Goal: Task Accomplishment & Management: Use online tool/utility

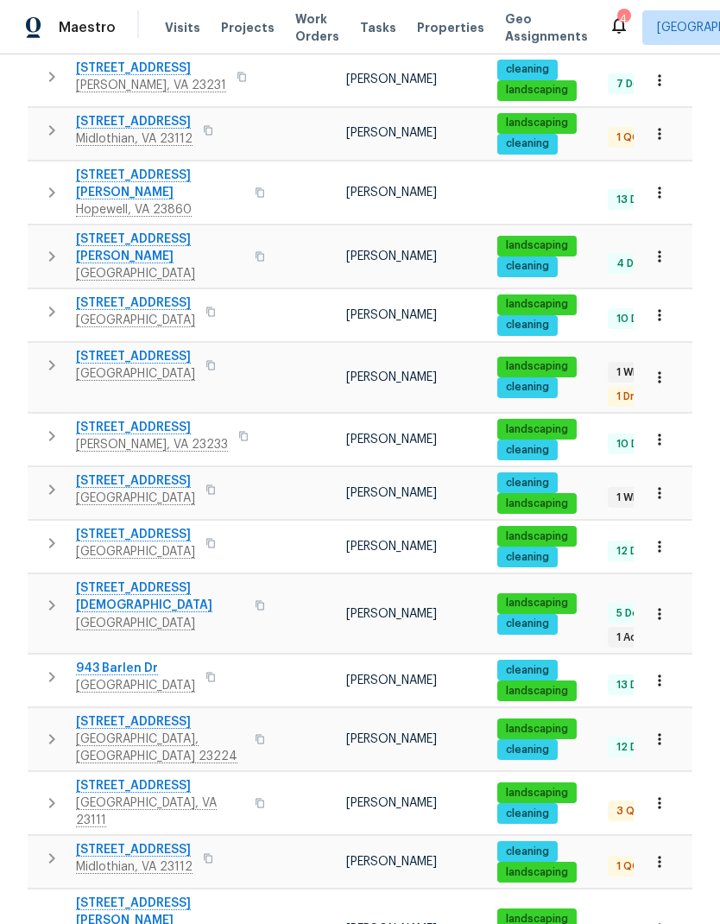
scroll to position [407, 0]
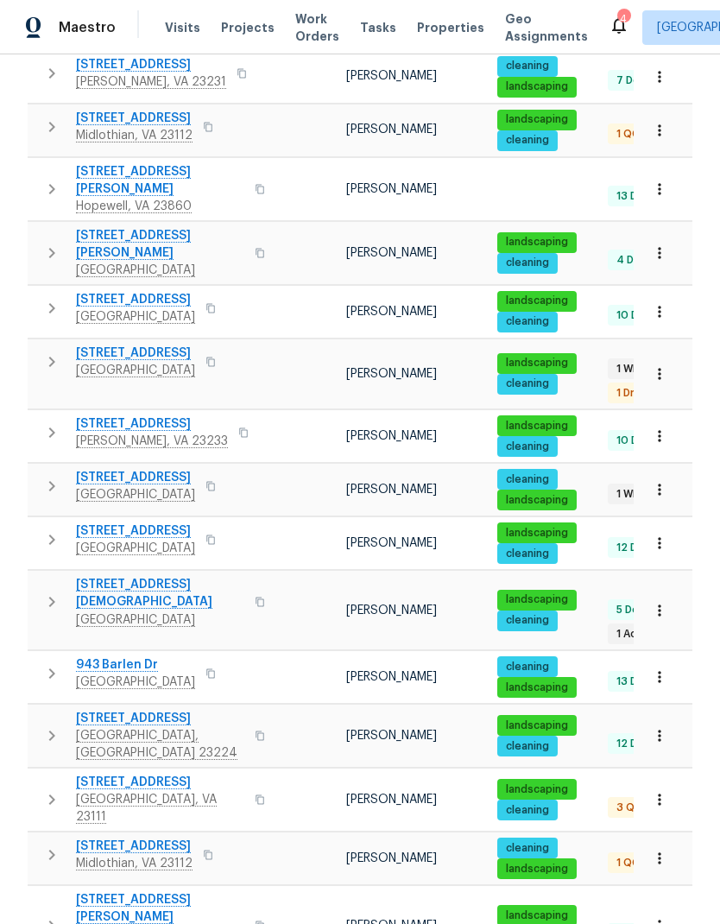
click at [103, 469] on span "[STREET_ADDRESS]" at bounding box center [135, 477] width 119 height 17
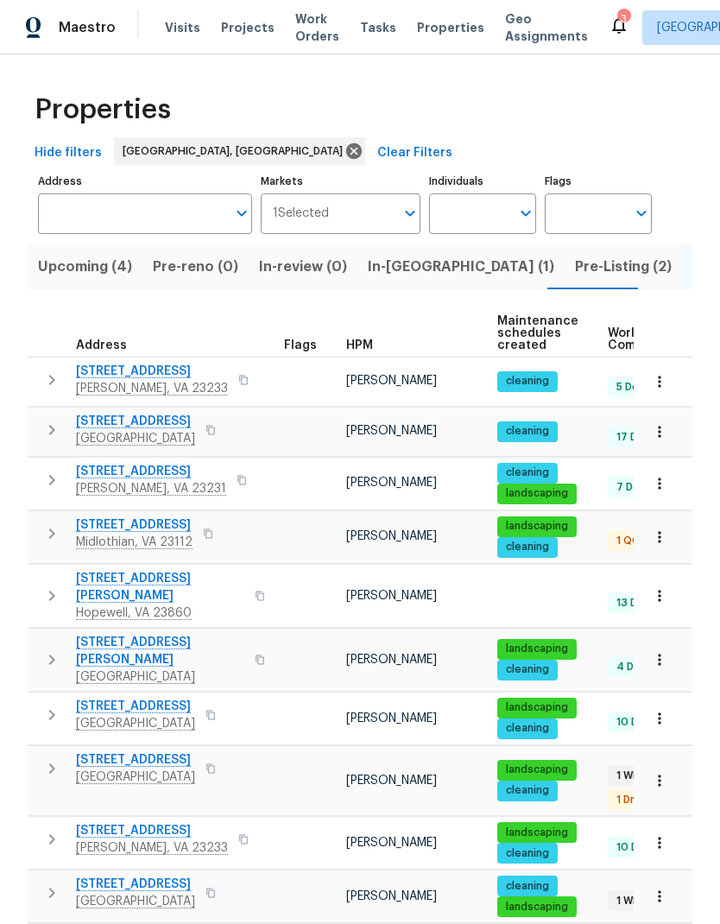
scroll to position [0, 0]
click at [575, 269] on span "Pre-Listing (2)" at bounding box center [623, 267] width 97 height 24
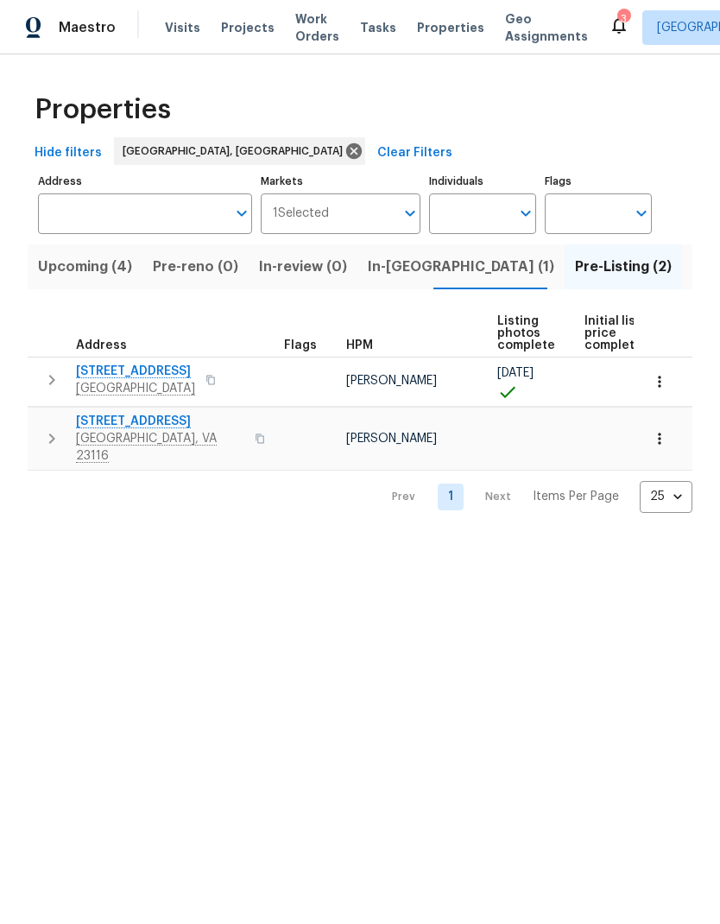
click at [156, 424] on span "9401 Rutlandshire Dr" at bounding box center [160, 421] width 168 height 17
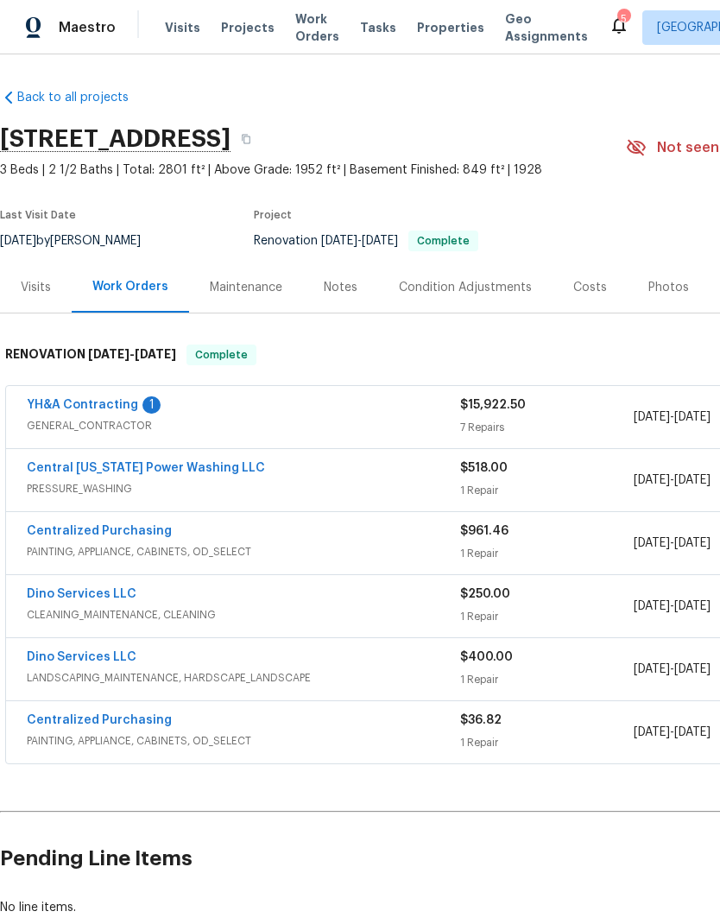
click at [71, 409] on link "YH&A Contracting" at bounding box center [82, 405] width 111 height 12
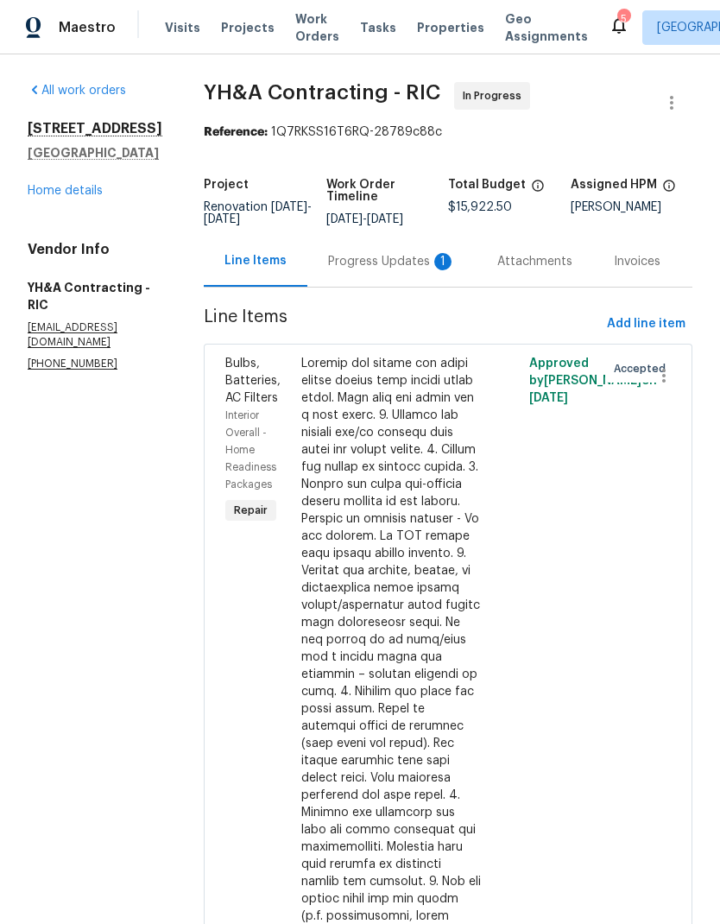
click at [375, 264] on div "Progress Updates 1" at bounding box center [392, 261] width 128 height 17
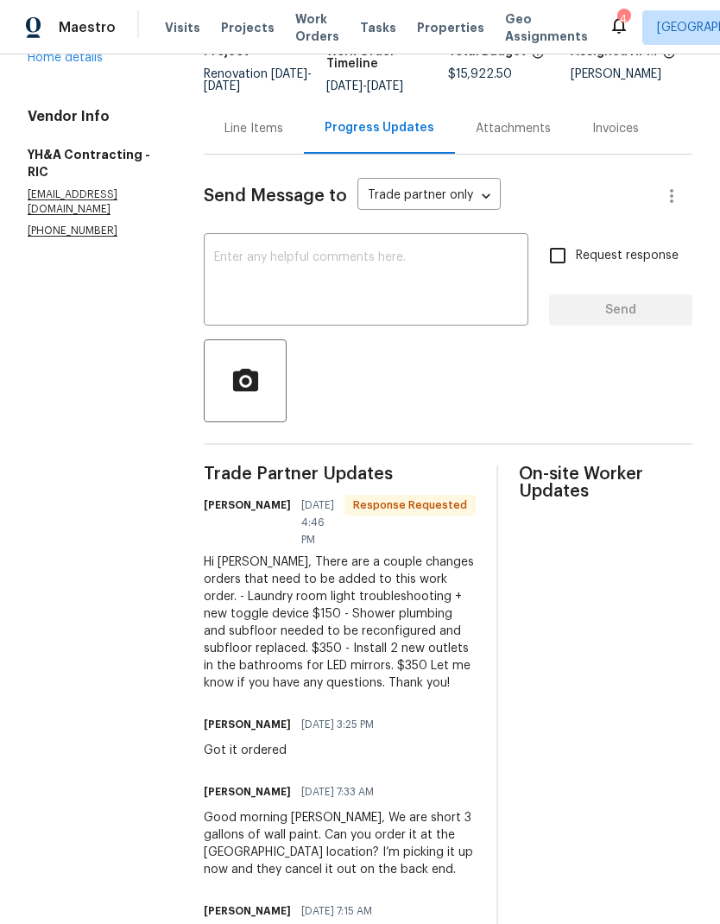
scroll to position [134, 0]
click at [240, 142] on div "Line Items" at bounding box center [254, 127] width 100 height 51
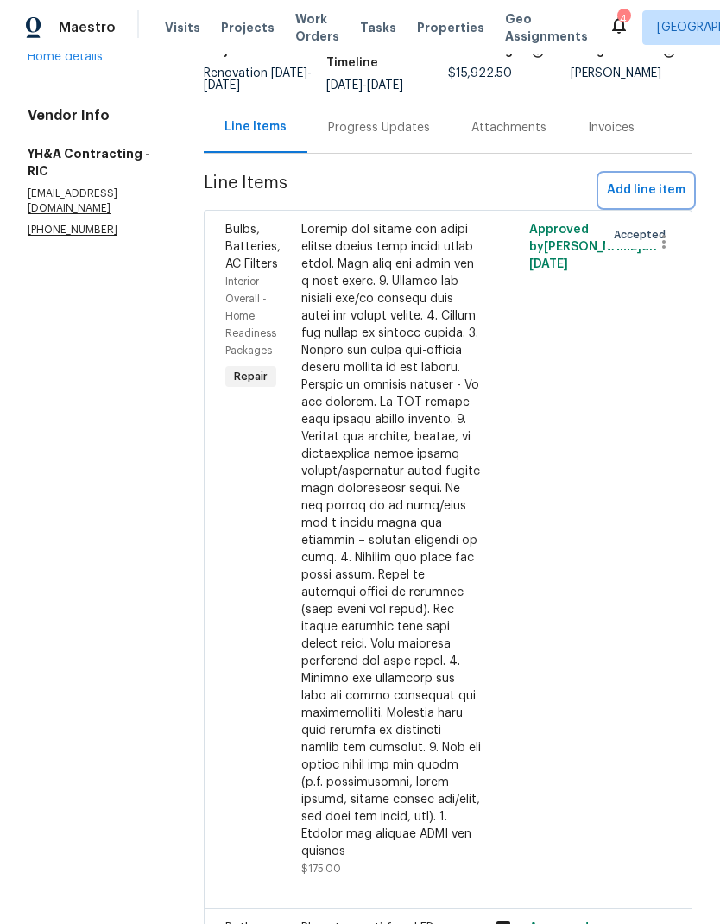
click at [620, 186] on span "Add line item" at bounding box center [646, 191] width 79 height 22
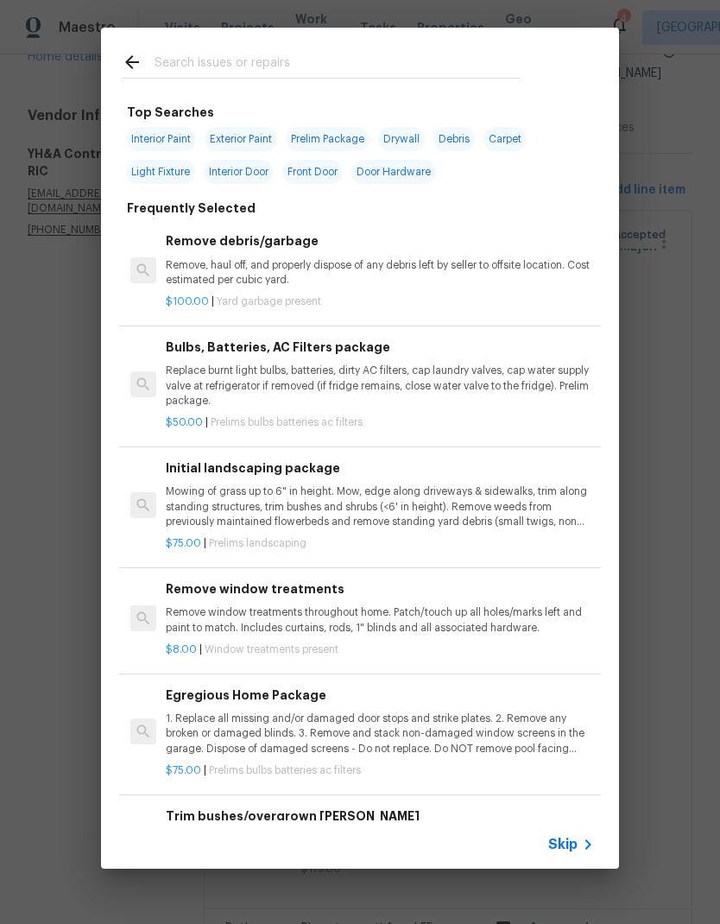
click at [469, 56] on input "text" at bounding box center [338, 65] width 366 height 26
type input "G"
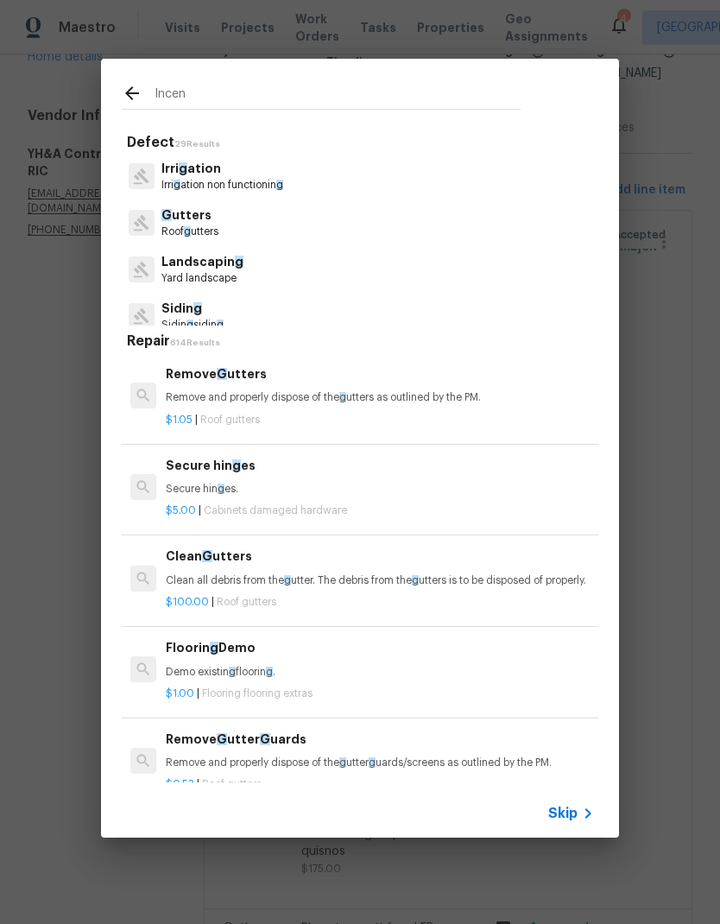
type input "Incent"
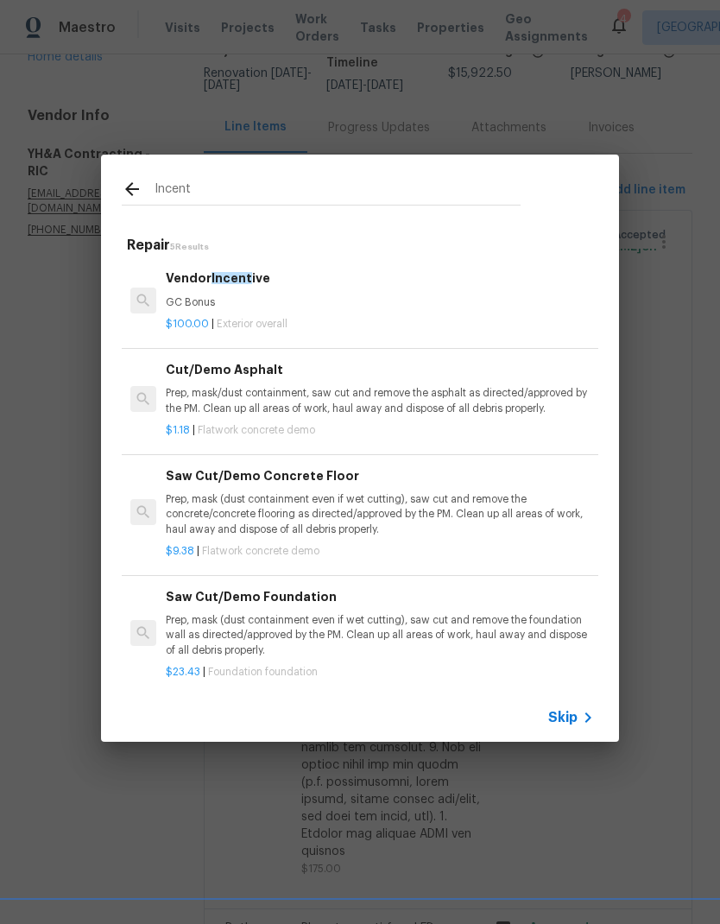
click at [177, 296] on p "GC Bonus" at bounding box center [380, 302] width 428 height 15
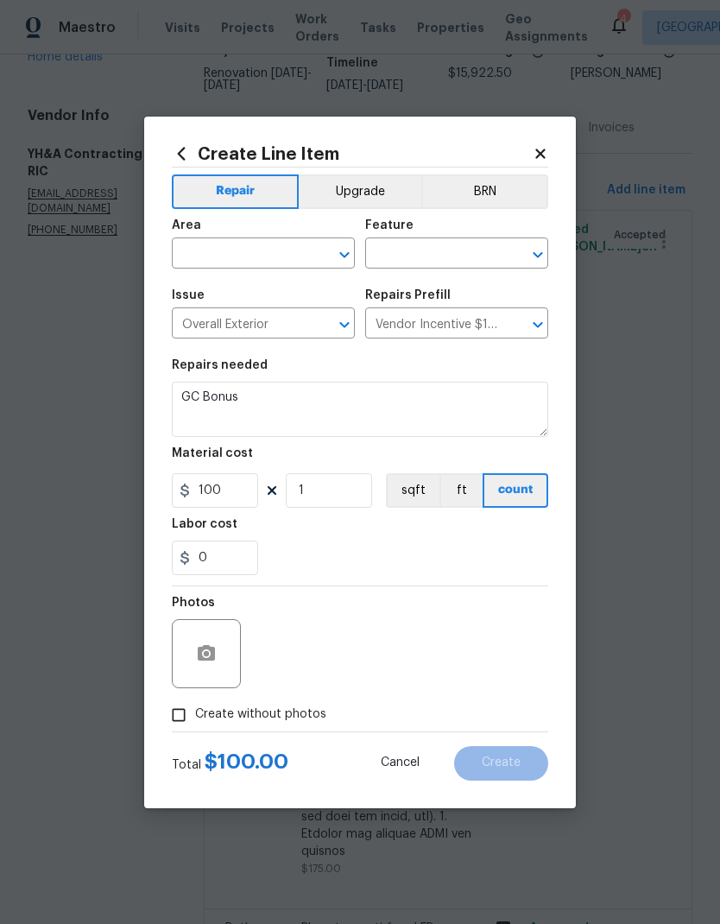
click at [177, 295] on h5 "Issue" at bounding box center [188, 295] width 33 height 12
click at [218, 488] on input "100" at bounding box center [215, 490] width 86 height 35
type input "850"
click at [192, 401] on textarea "GC Bonus" at bounding box center [360, 409] width 377 height 55
click at [192, 400] on textarea "GC Bonus" at bounding box center [360, 409] width 377 height 55
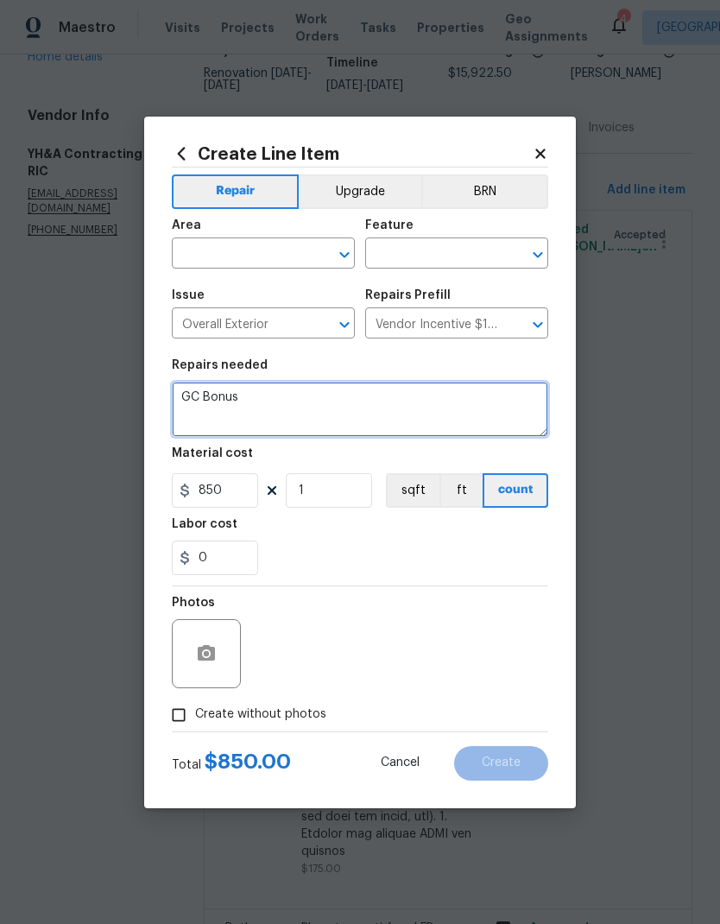
click at [186, 397] on textarea "GC Bonus" at bounding box center [360, 409] width 377 height 55
click at [206, 391] on textarea "GC Bonus" at bounding box center [360, 409] width 377 height 55
type textarea "Additional electrical work, and some subfloor repair"
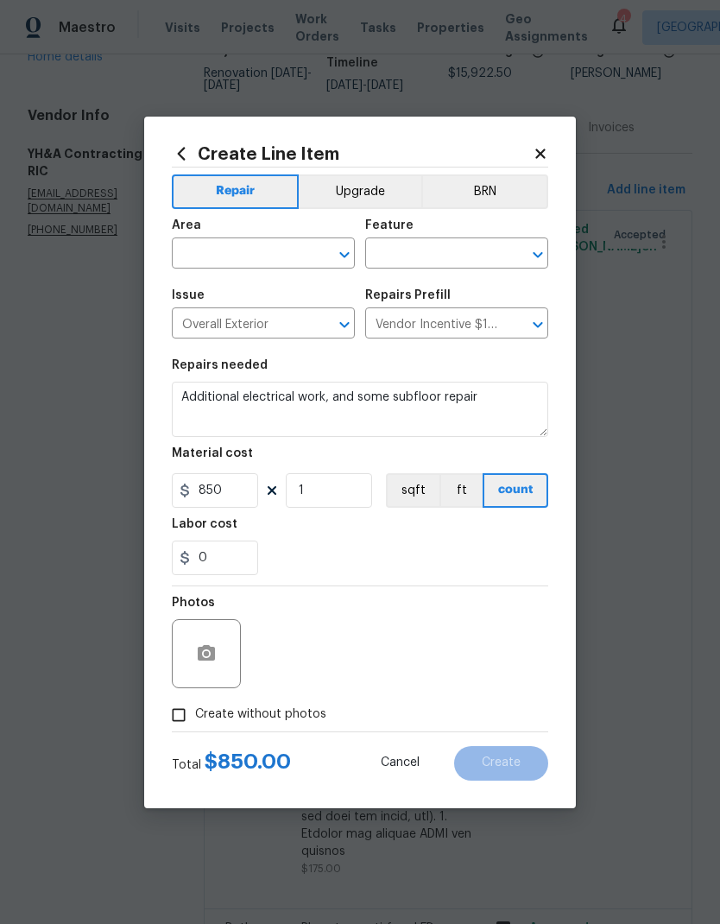
click at [191, 254] on input "text" at bounding box center [239, 255] width 135 height 27
click at [198, 329] on li "Interior Overall" at bounding box center [263, 321] width 183 height 28
type input "Interior Overall"
click at [532, 252] on icon "Open" at bounding box center [538, 254] width 21 height 21
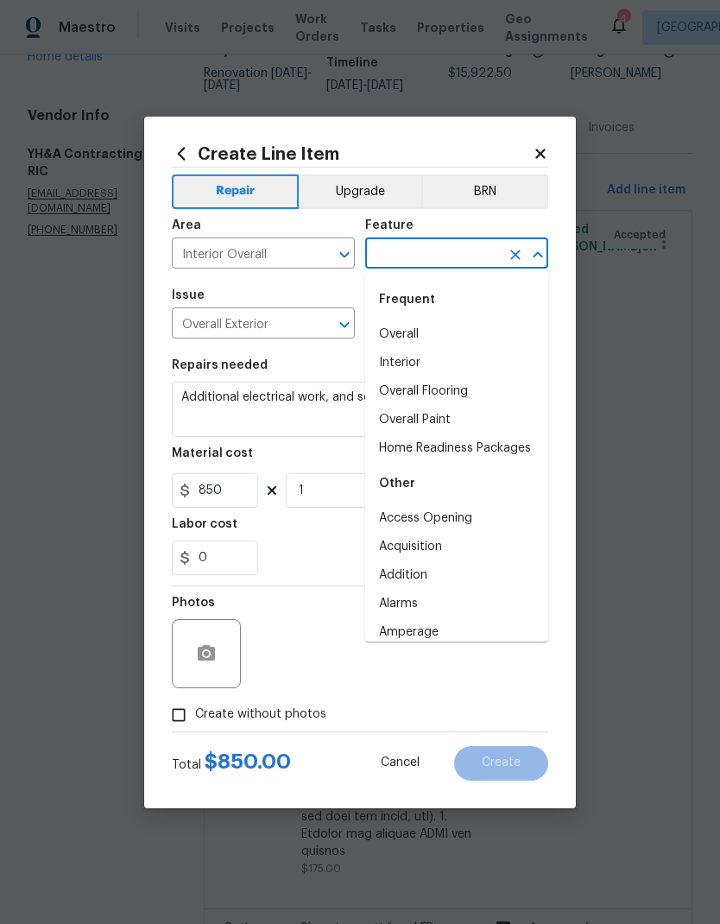
click at [402, 327] on li "Overall" at bounding box center [456, 334] width 183 height 28
type input "Overall"
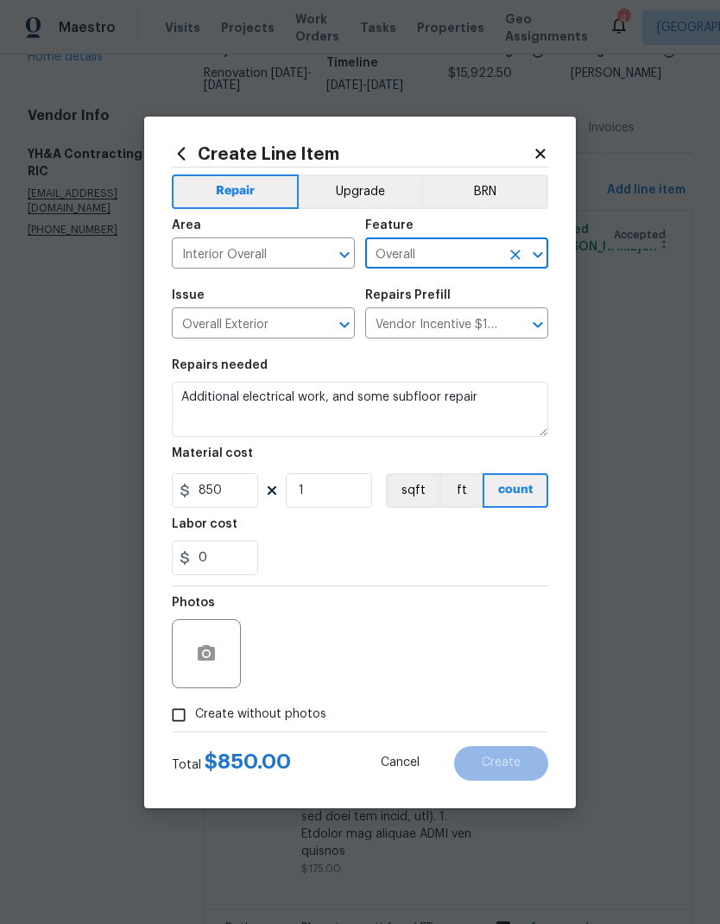
click at [469, 547] on div "0" at bounding box center [360, 558] width 377 height 35
click at [175, 724] on input "Create without photos" at bounding box center [178, 715] width 33 height 33
checkbox input "true"
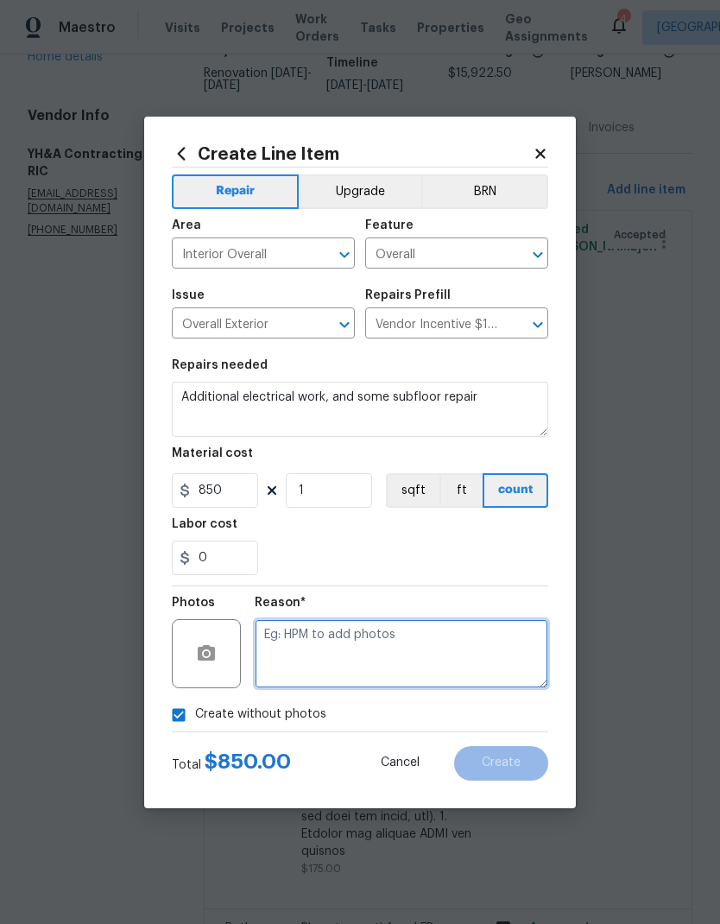
click at [510, 653] on textarea at bounding box center [402, 653] width 294 height 69
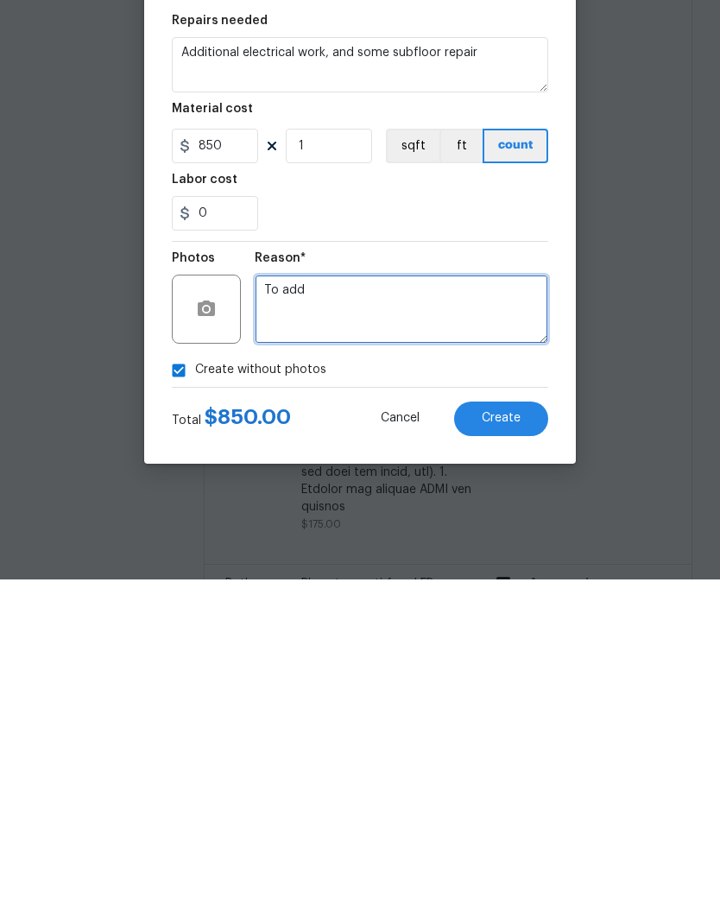
type textarea "To add"
click at [517, 756] on span "Create" at bounding box center [501, 762] width 39 height 13
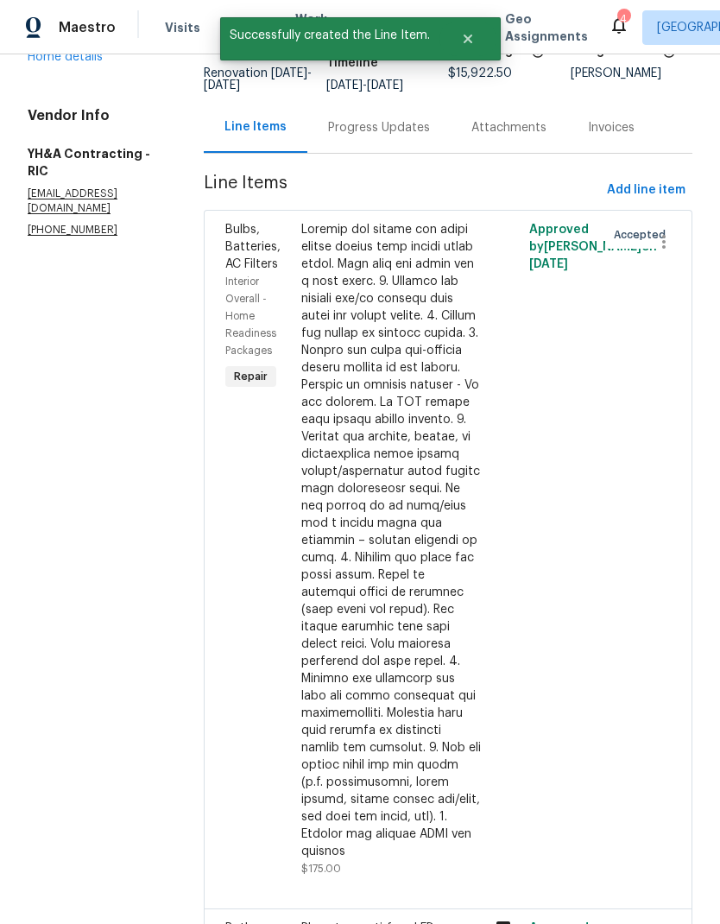
scroll to position [0, 0]
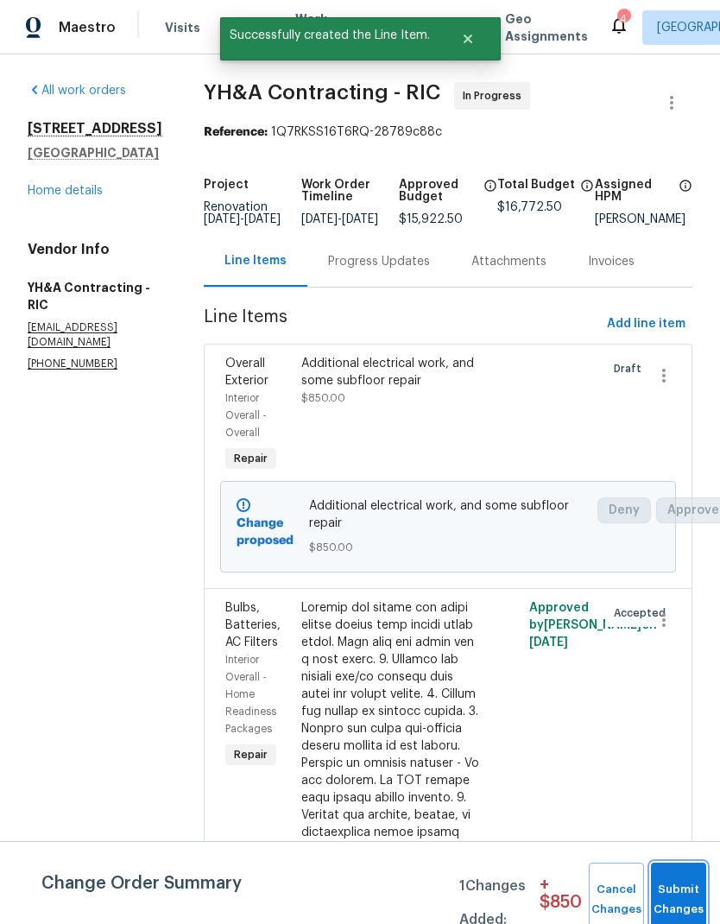
click at [683, 884] on button "Submit Changes" at bounding box center [678, 900] width 55 height 74
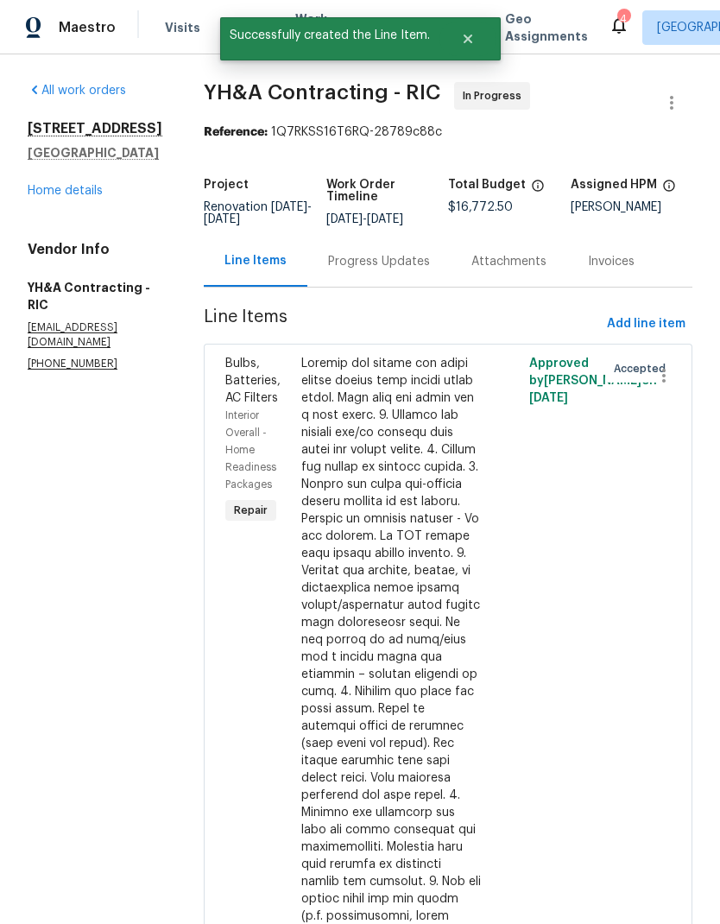
click at [330, 282] on div "Progress Updates" at bounding box center [378, 261] width 143 height 51
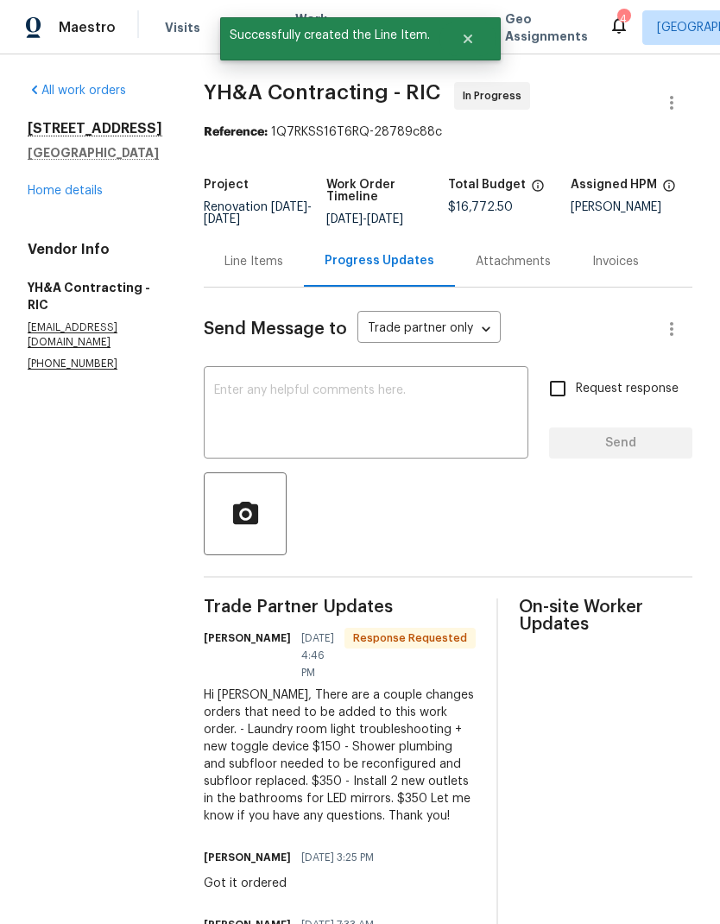
click at [290, 439] on textarea at bounding box center [366, 414] width 304 height 60
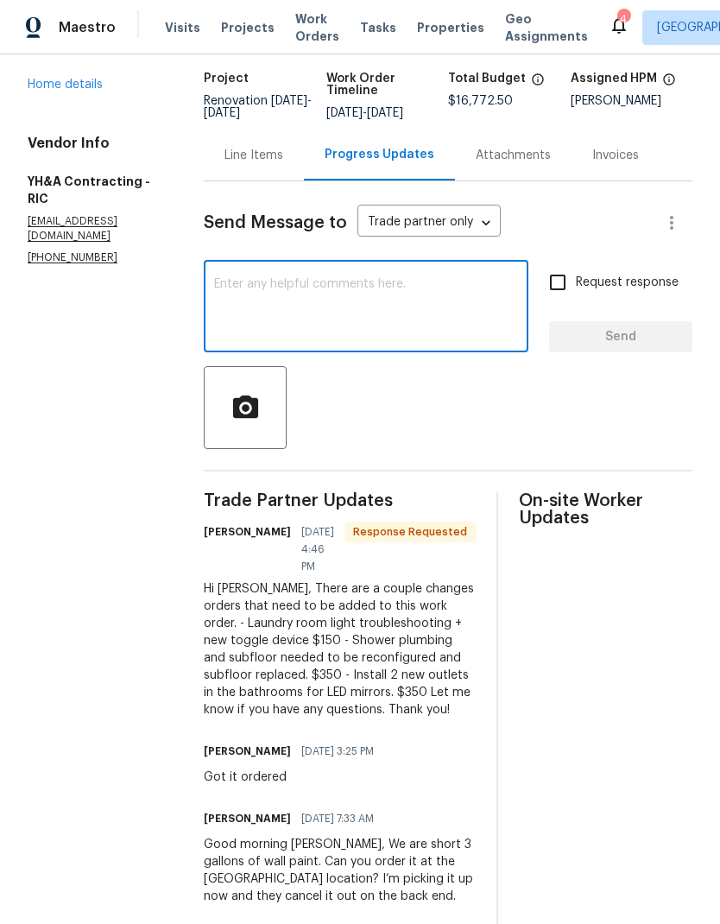
scroll to position [302, 0]
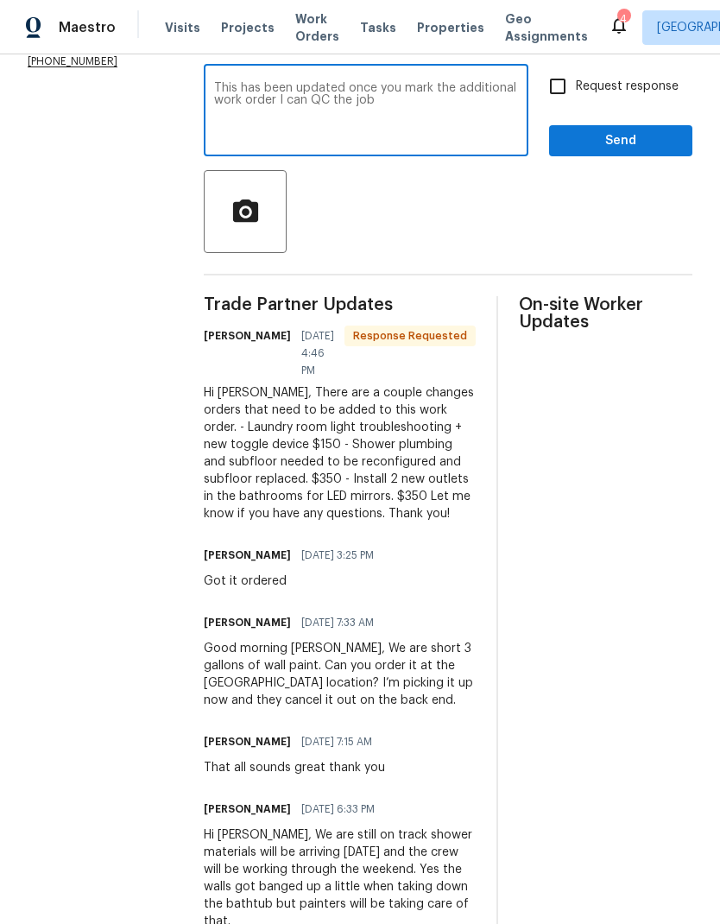
type textarea "This has been updated once you mark the additional work order I can QC the job"
click at [566, 93] on input "Request response" at bounding box center [558, 86] width 36 height 36
checkbox input "true"
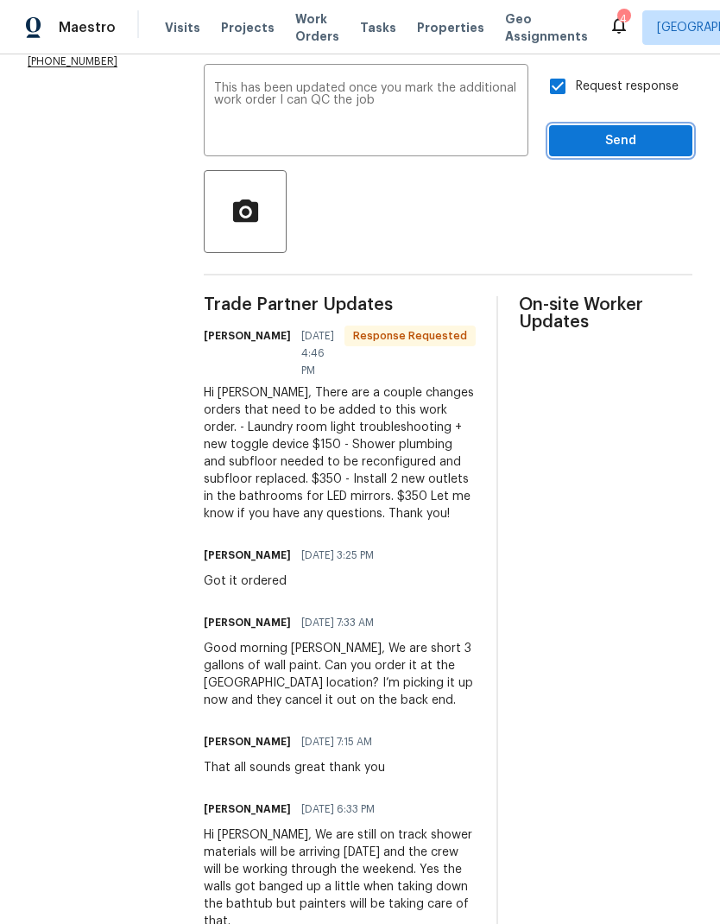
click at [604, 146] on span "Send" at bounding box center [621, 141] width 116 height 22
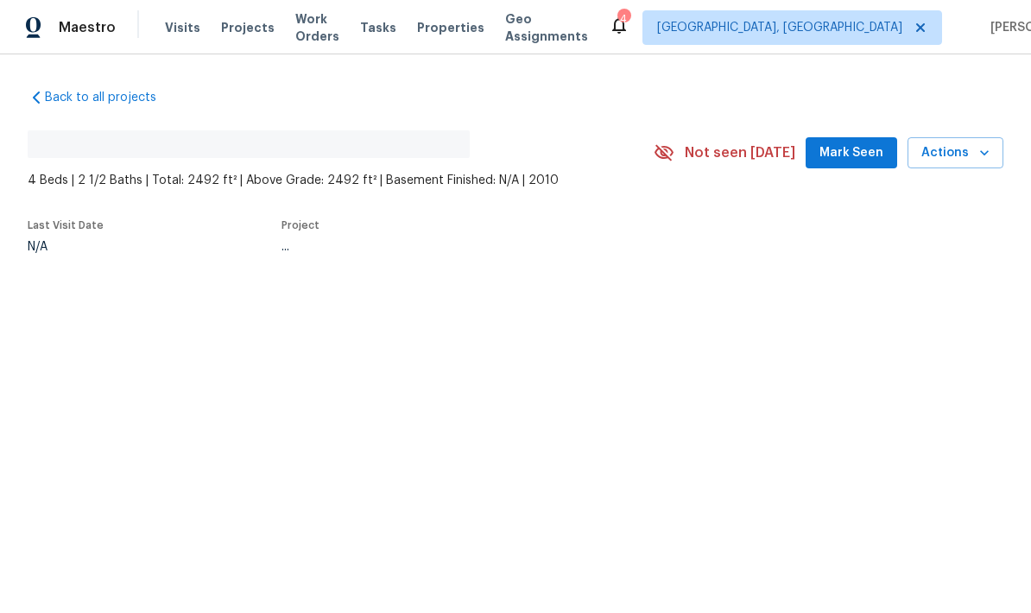
click at [719, 161] on span "Mark Seen" at bounding box center [852, 153] width 64 height 22
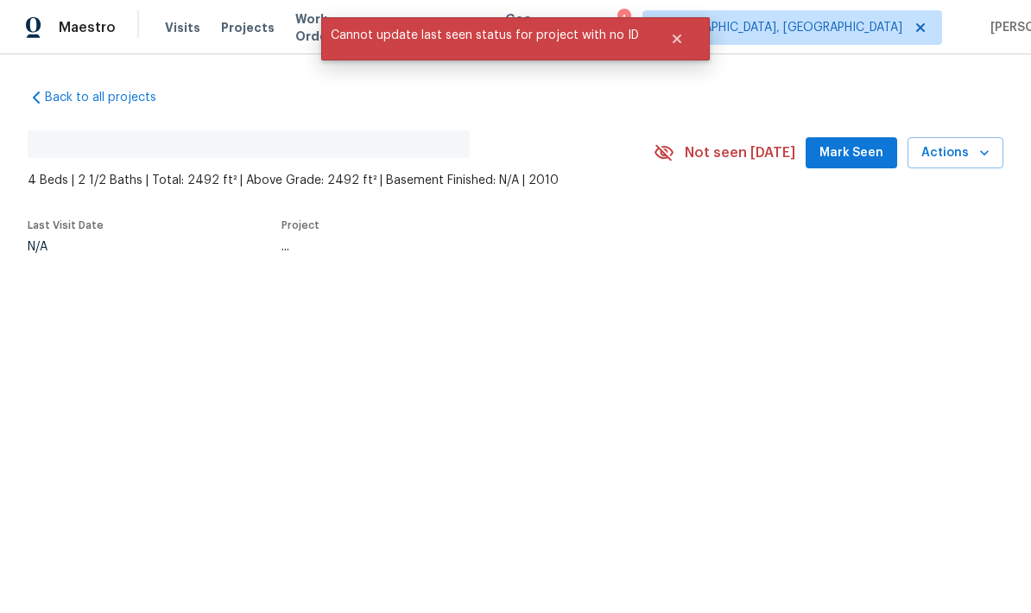
click at [719, 154] on span "Mark Seen" at bounding box center [852, 153] width 64 height 22
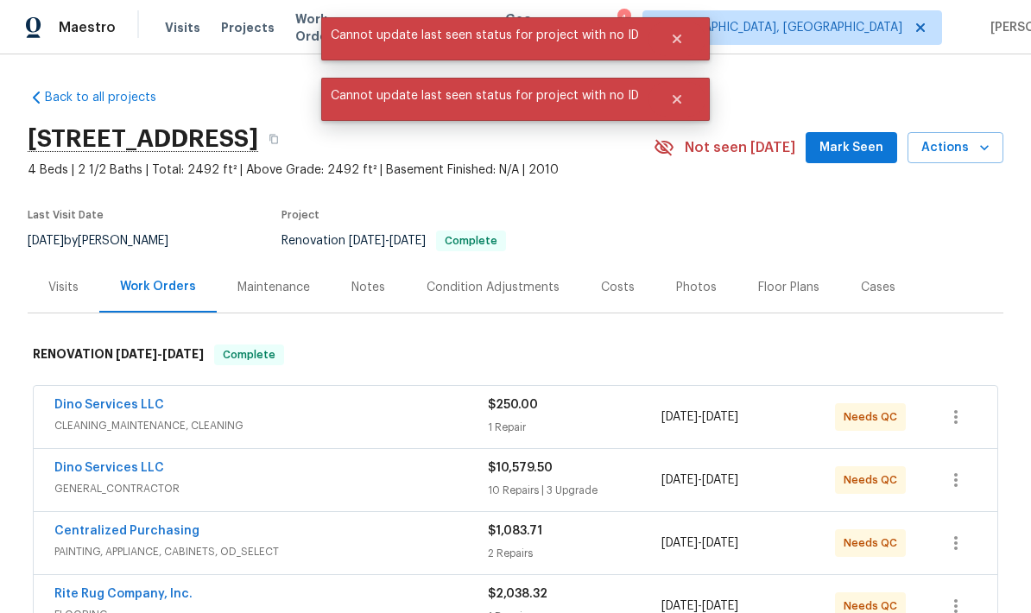
click at [719, 146] on span "Mark Seen" at bounding box center [852, 148] width 64 height 22
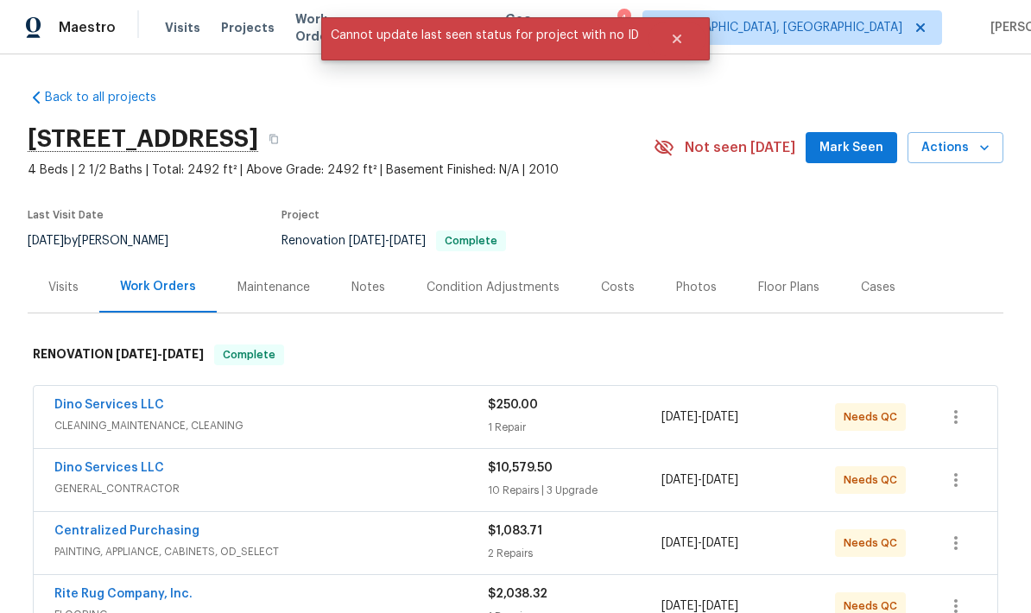
click at [695, 288] on div "Photos" at bounding box center [696, 287] width 41 height 17
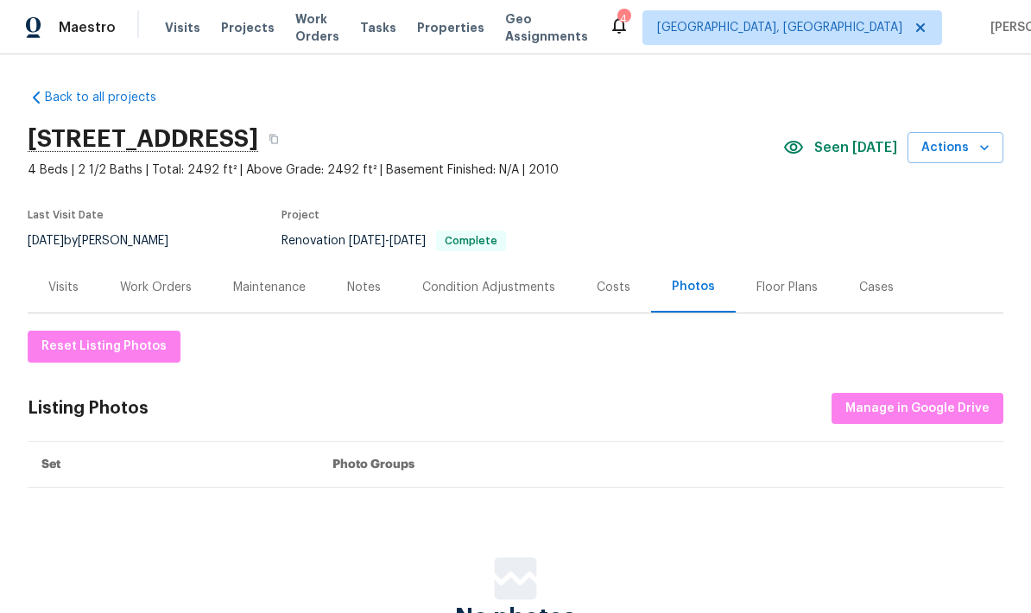
click at [719, 410] on span "Manage in Google Drive" at bounding box center [917, 409] width 144 height 22
